Goal: Task Accomplishment & Management: Complete application form

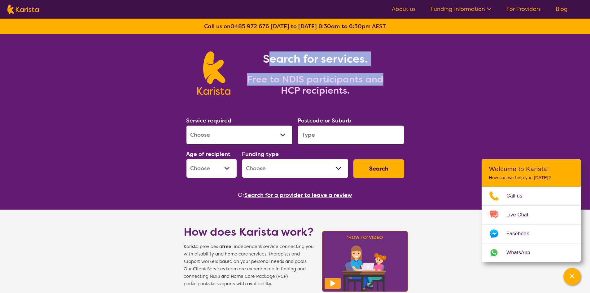
drag, startPoint x: 384, startPoint y: 82, endPoint x: 316, endPoint y: 56, distance: 73.2
click at [304, 53] on div "Search for services. Free to NDIS participants and HCP recipients." at bounding box center [311, 73] width 162 height 45
click at [392, 76] on h2 "Free to NDIS participants and HCP recipients." at bounding box center [315, 85] width 155 height 22
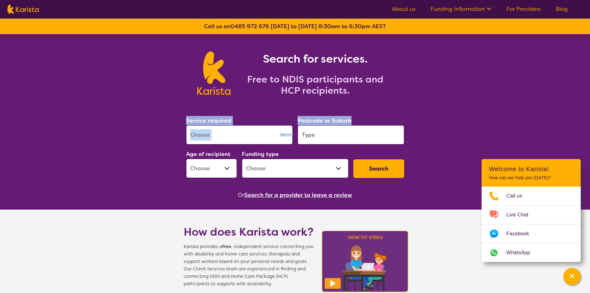
drag, startPoint x: 379, startPoint y: 90, endPoint x: 413, endPoint y: 105, distance: 36.3
click at [413, 105] on section "Service required Allied Health Assistant Assessment ([MEDICAL_DATA] or [MEDICAL…" at bounding box center [295, 148] width 238 height 101
click at [273, 131] on select "Allied Health Assistant Assessment ([MEDICAL_DATA] or [MEDICAL_DATA]) Behaviour…" at bounding box center [239, 134] width 107 height 19
select select "Personal care"
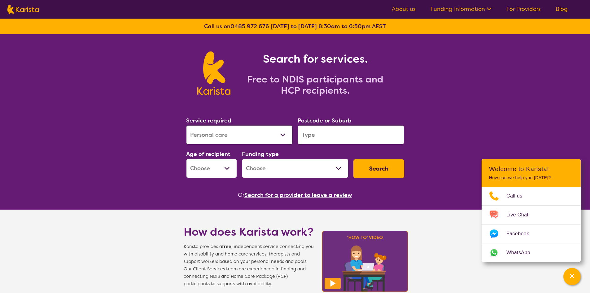
click at [186, 125] on select "Allied Health Assistant Assessment ([MEDICAL_DATA] or [MEDICAL_DATA]) Behaviour…" at bounding box center [239, 134] width 107 height 19
click at [334, 132] on input "search" at bounding box center [351, 134] width 107 height 19
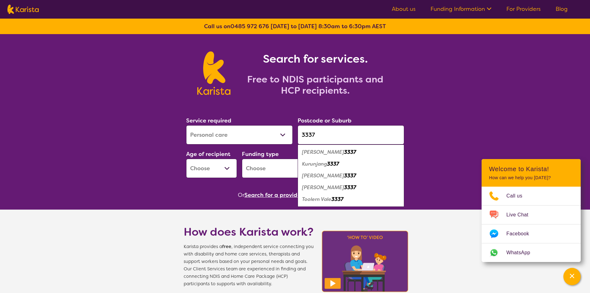
type input "3337"
click at [353, 177] on div "[PERSON_NAME] 3337" at bounding box center [351, 176] width 100 height 12
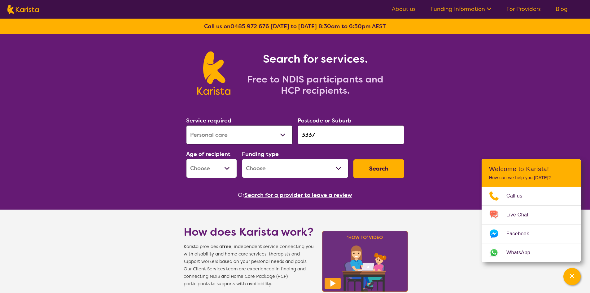
click at [388, 165] on button "Search" at bounding box center [378, 168] width 51 height 19
click at [225, 164] on select "Early Childhood - 0 to 9 Child - 10 to 11 Adolescent - 12 to 17 Adult - 18 to 6…" at bounding box center [211, 168] width 51 height 19
select select "AD"
click at [186, 159] on select "Early Childhood - 0 to 9 Child - 10 to 11 Adolescent - 12 to 17 Adult - 18 to 6…" at bounding box center [211, 168] width 51 height 19
click at [306, 159] on select "Home Care Package (HCP) National Disability Insurance Scheme (NDIS) I don't know" at bounding box center [295, 168] width 107 height 19
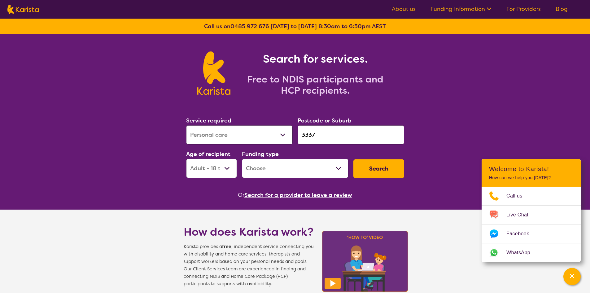
select select "NDIS"
click at [242, 159] on select "Home Care Package (HCP) National Disability Insurance Scheme (NDIS) I don't know" at bounding box center [295, 168] width 107 height 19
click at [372, 163] on button "Search" at bounding box center [378, 168] width 51 height 19
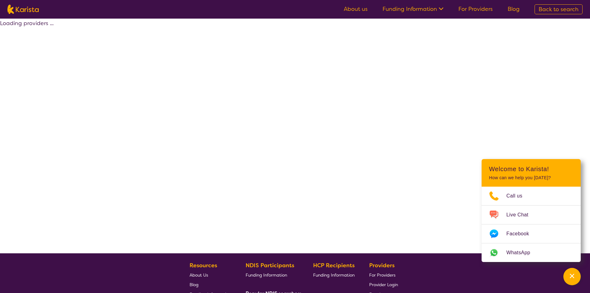
select select "by_score"
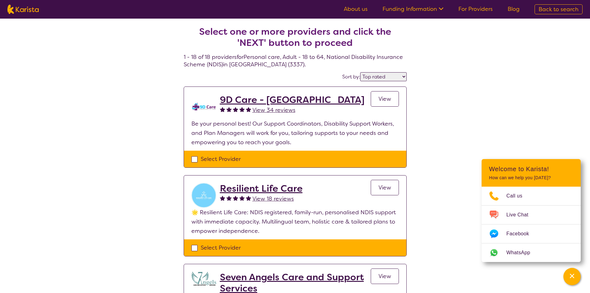
click at [451, 9] on ul "About us Funding Information NDIS - National Disability Insurance Scheme HCP - …" at bounding box center [431, 9] width 191 height 10
click at [443, 13] on ul "About us Funding Information NDIS - National Disability Insurance Scheme HCP - …" at bounding box center [431, 9] width 191 height 10
click at [524, 8] on ul "About us Funding Information NDIS - National Disability Insurance Scheme HCP - …" at bounding box center [431, 9] width 191 height 10
click at [540, 7] on span "Back to search" at bounding box center [559, 9] width 40 height 7
select select "Personal care"
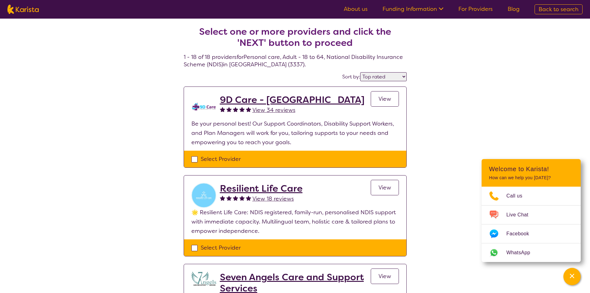
select select "AD"
select select "NDIS"
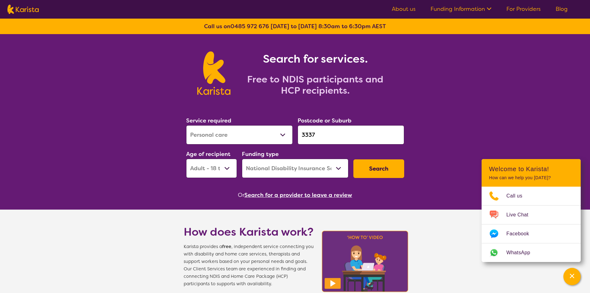
click at [457, 7] on link "Funding Information" at bounding box center [461, 8] width 61 height 7
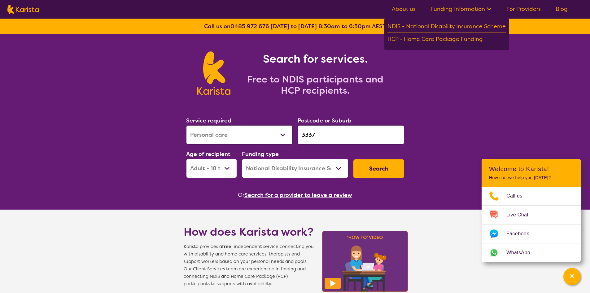
click at [527, 7] on link "For Providers" at bounding box center [523, 8] width 34 height 7
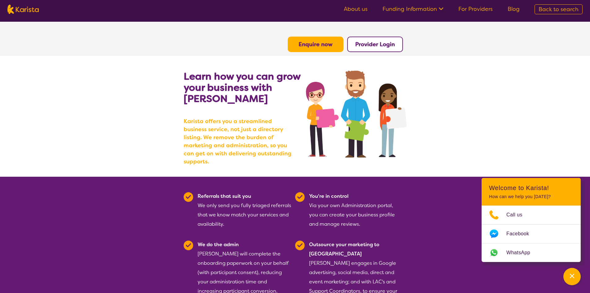
click at [482, 7] on link "For Providers" at bounding box center [475, 8] width 34 height 7
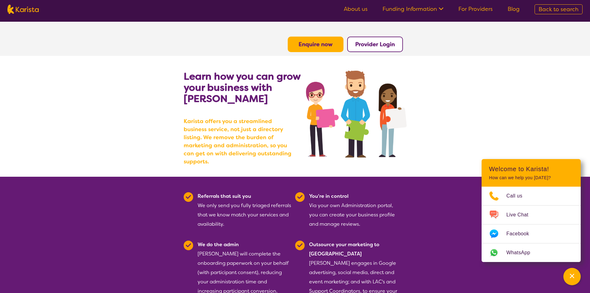
click at [328, 45] on b "Enquire now" at bounding box center [316, 44] width 34 height 7
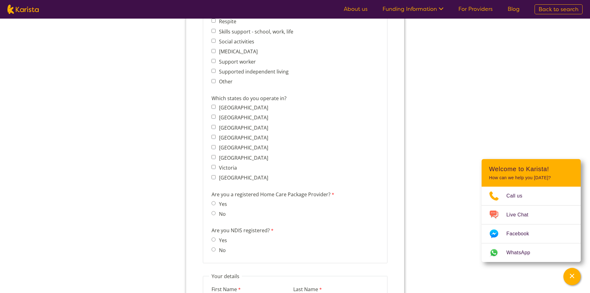
scroll to position [403, 0]
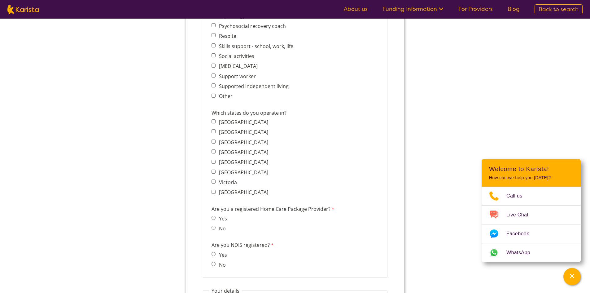
click at [218, 253] on label "Yes" at bounding box center [221, 254] width 10 height 7
click at [215, 253] on input "Yes" at bounding box center [213, 254] width 4 height 4
radio input "true"
click at [212, 232] on span "No" at bounding box center [220, 228] width 19 height 9
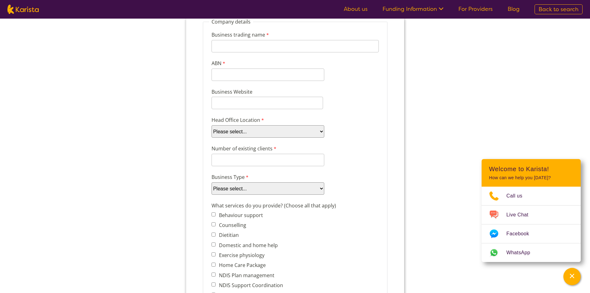
scroll to position [93, 0]
